Goal: Check status

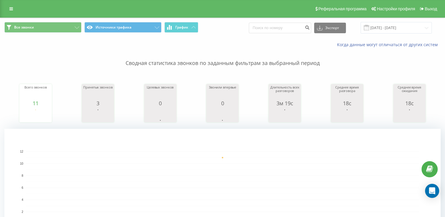
click at [369, 29] on span at bounding box center [366, 27] width 5 height 5
click at [369, 26] on span at bounding box center [366, 27] width 5 height 5
click at [377, 29] on input "[DATE] - [DATE]" at bounding box center [396, 27] width 71 height 11
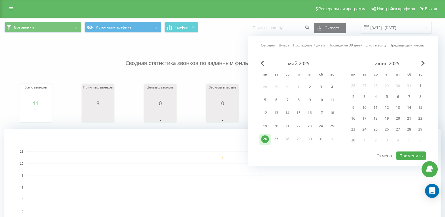
click at [419, 64] on div "июнь 2025" at bounding box center [387, 64] width 78 height 6
click at [422, 63] on span "Next Month" at bounding box center [423, 63] width 4 height 5
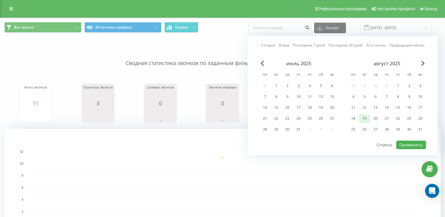
click at [359, 117] on div "19" at bounding box center [364, 118] width 11 height 9
click at [351, 118] on div "18" at bounding box center [353, 119] width 8 height 8
click at [396, 116] on div "22" at bounding box center [398, 119] width 8 height 8
click at [353, 119] on div "18" at bounding box center [353, 119] width 8 height 8
click at [413, 144] on button "Применить" at bounding box center [411, 145] width 30 height 9
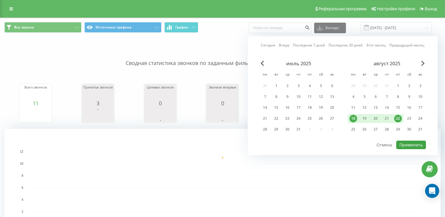
type input "[DATE] - [DATE]"
